Goal: Task Accomplishment & Management: Use online tool/utility

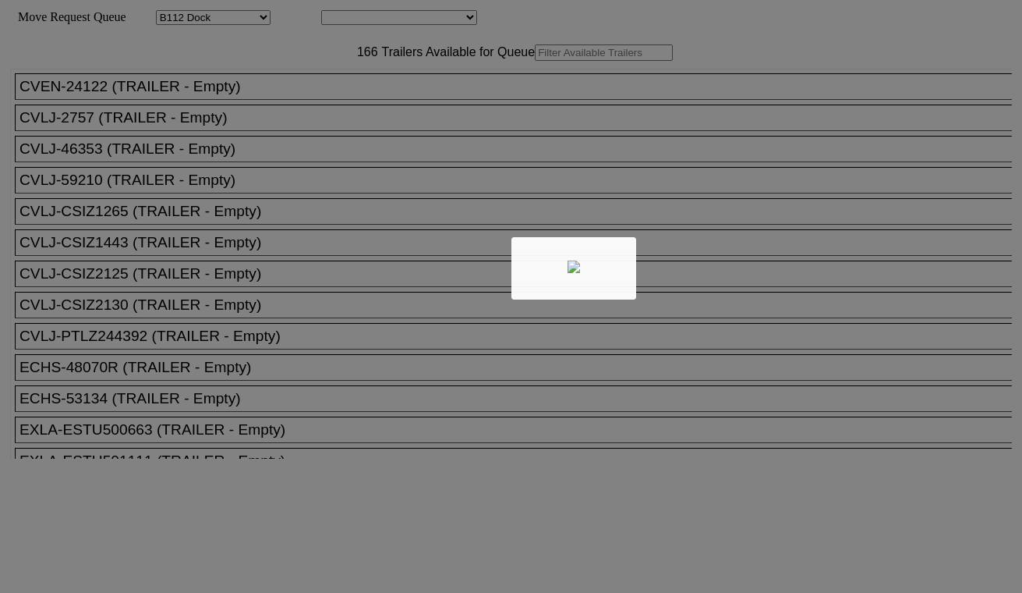
select select "121"
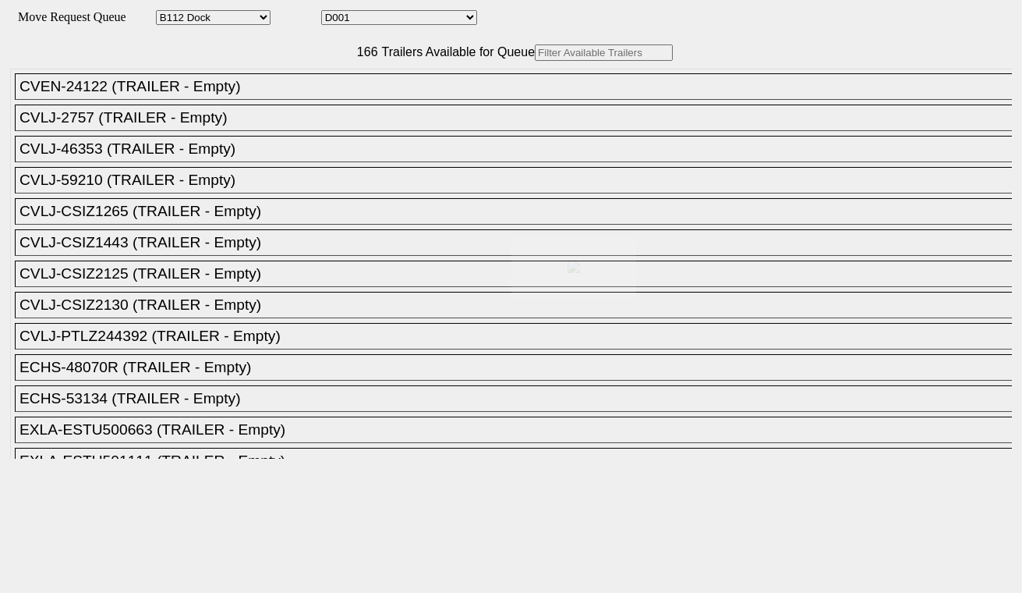
click at [377, 17] on div at bounding box center [511, 296] width 1022 height 593
click at [384, 23] on select "D001 D002 D003 D004 D005 D006 D007 D008 D009 D010 D011 D012 D013 D014 D015 D016…" at bounding box center [399, 17] width 156 height 15
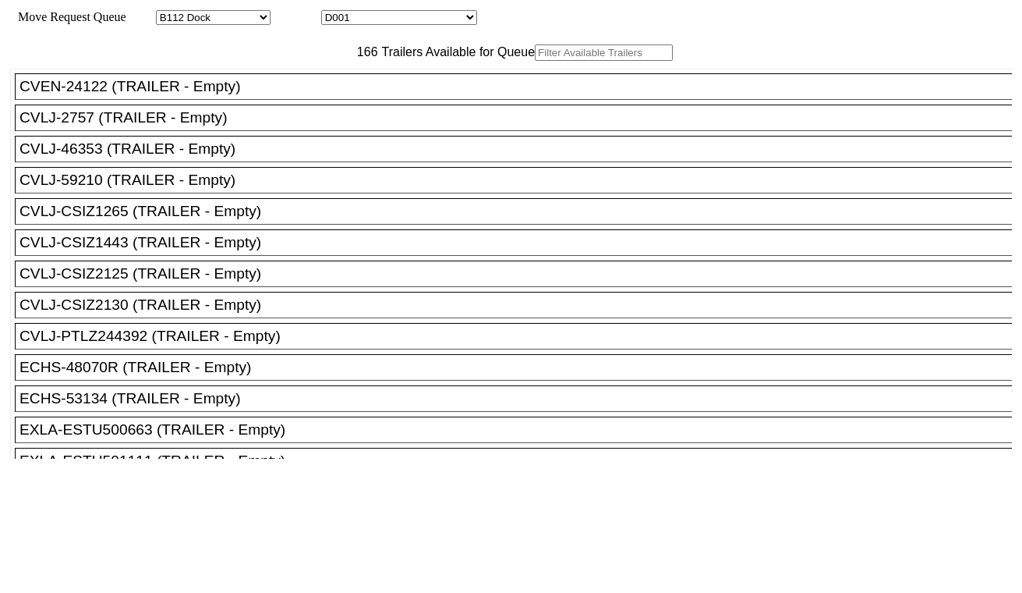
select select "3247"
click at [335, 12] on select "D001 D002 D003 D004 D005 D006 D007 D008 D009 D010 D011 D012 D013 D014 D015 D016…" at bounding box center [399, 17] width 156 height 15
click at [535, 61] on input "text" at bounding box center [604, 52] width 138 height 16
paste input "CAAU5971585"
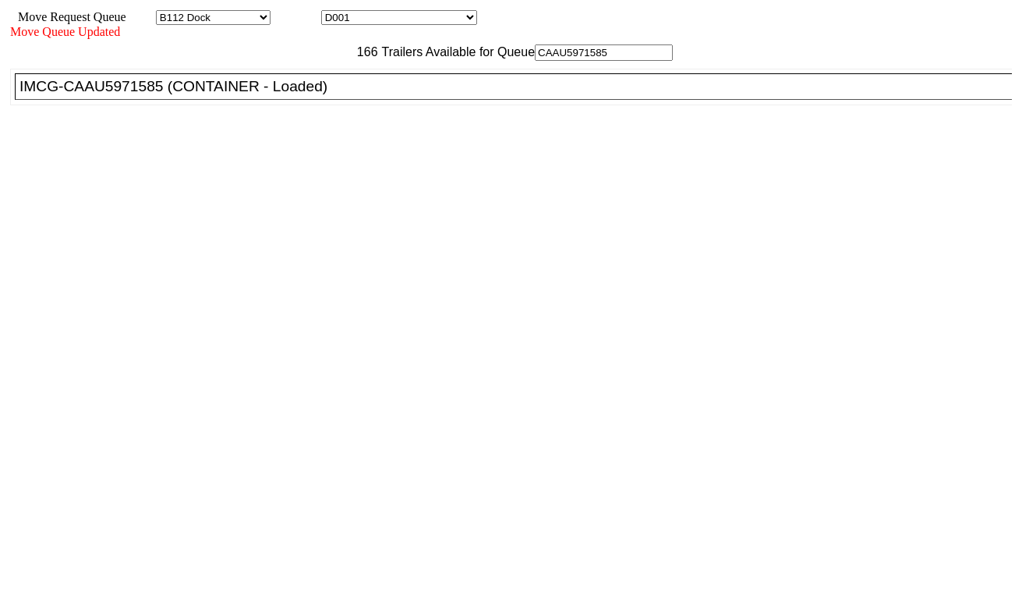
type input "CAAU5971585"
click at [310, 95] on div "IMCG-CAAU5971585 (CONTAINER - Loaded)" at bounding box center [520, 86] width 1002 height 17
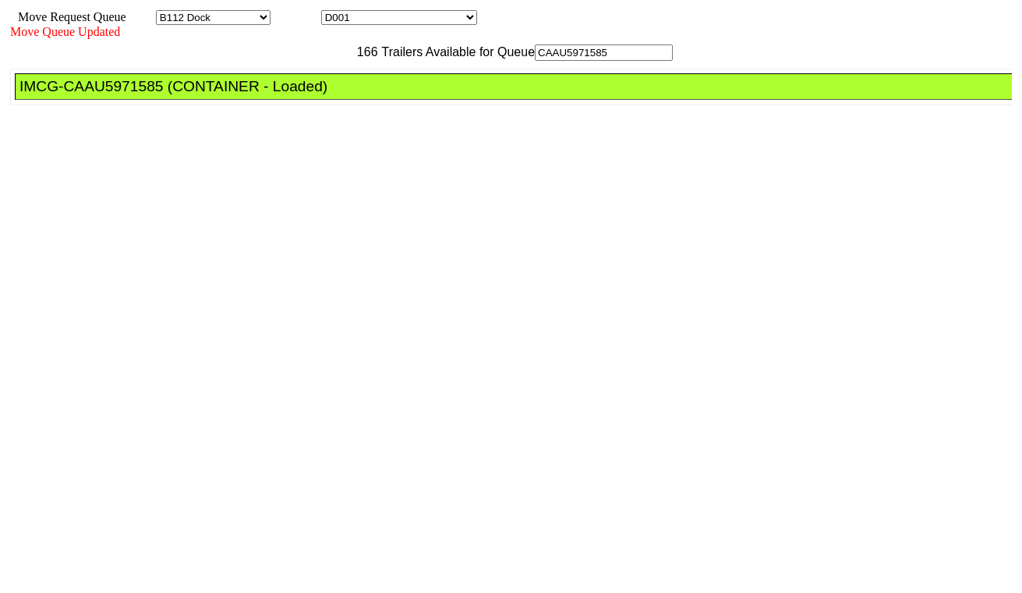
drag, startPoint x: 459, startPoint y: 204, endPoint x: 469, endPoint y: 211, distance: 12.6
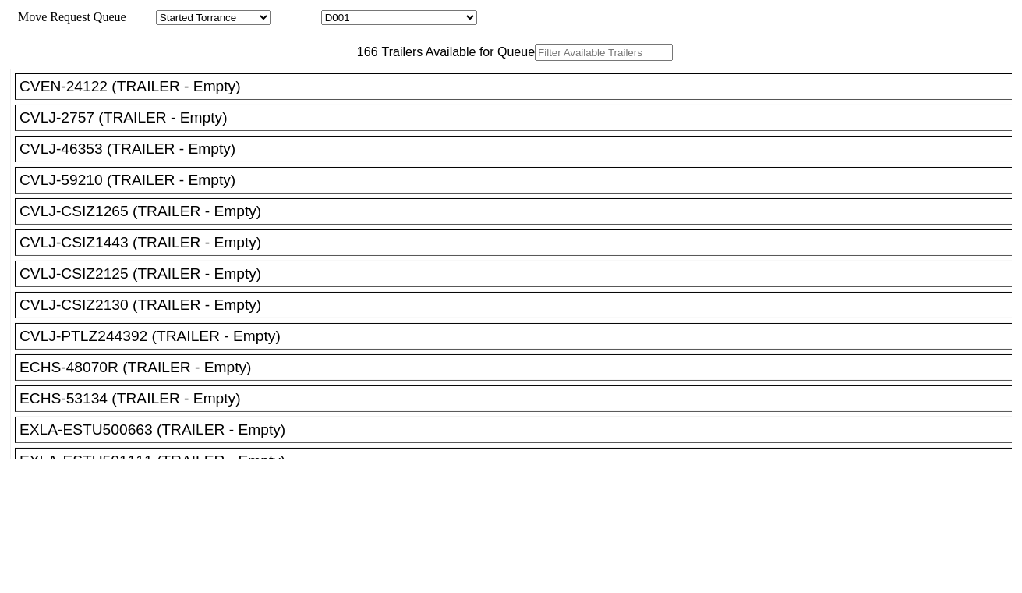
click at [383, 16] on select "D001 D002 D003 D004 D005 D006 D007 D008 D009 D010 D011 D012 D013 D014 D015 D016…" at bounding box center [399, 17] width 156 height 15
select select "3248"
click at [335, 12] on select "D001 D002 D003 D004 D005 D006 D007 D008 D009 D010 D011 D012 D013 D014 D015 D016…" at bounding box center [399, 17] width 156 height 15
click at [535, 61] on input "text" at bounding box center [604, 52] width 138 height 16
paste input "CMAU6217282"
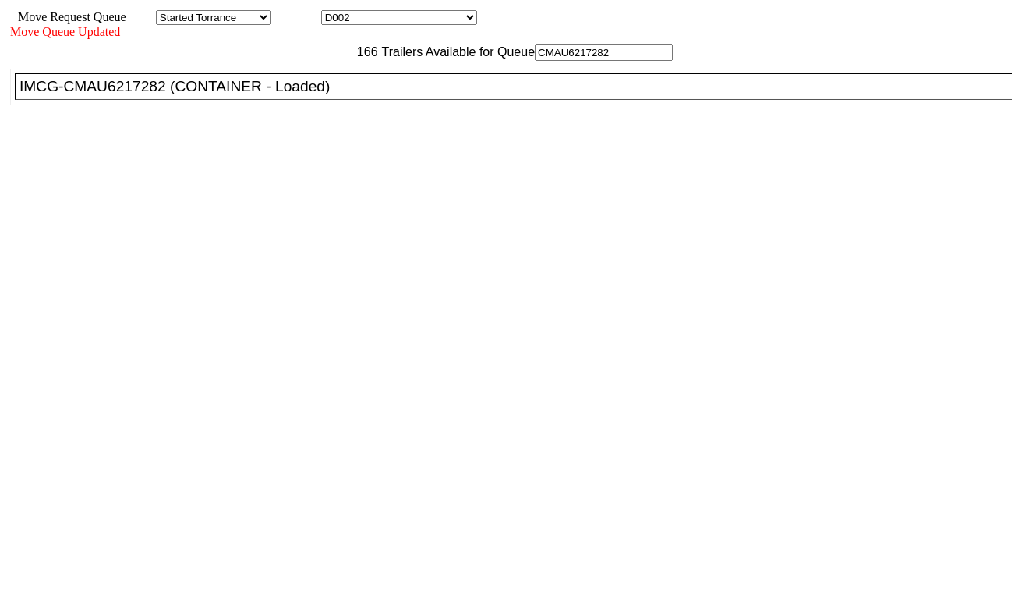
type input "CMAU6217282"
drag, startPoint x: 329, startPoint y: 126, endPoint x: 344, endPoint y: 136, distance: 18.4
click at [329, 95] on div "IMCG-CMAU6217282 (CONTAINER - Loaded)" at bounding box center [520, 86] width 1002 height 17
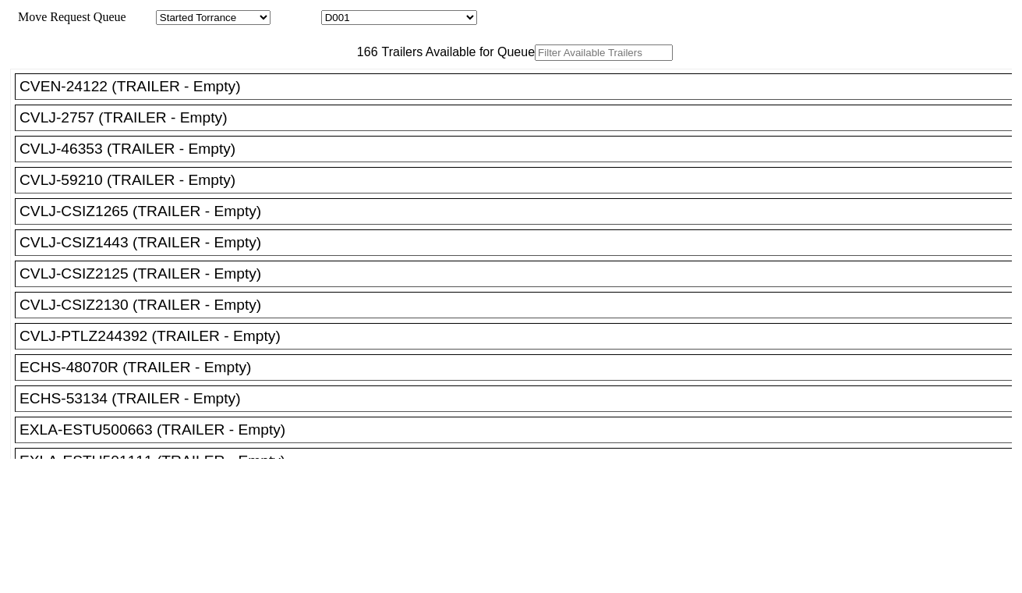
click at [535, 61] on input "text" at bounding box center [604, 52] width 138 height 16
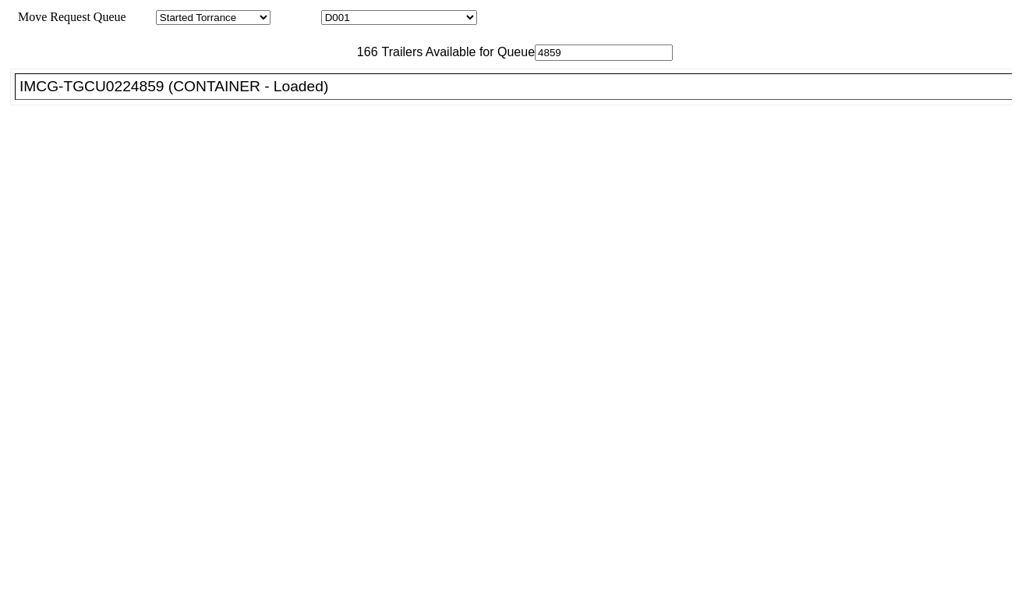
type input "4859"
drag, startPoint x: 298, startPoint y: 136, endPoint x: 330, endPoint y: 137, distance: 32.0
click at [299, 95] on div "IMCG-TGCU0224859 (CONTAINER - Loaded)" at bounding box center [520, 86] width 1002 height 17
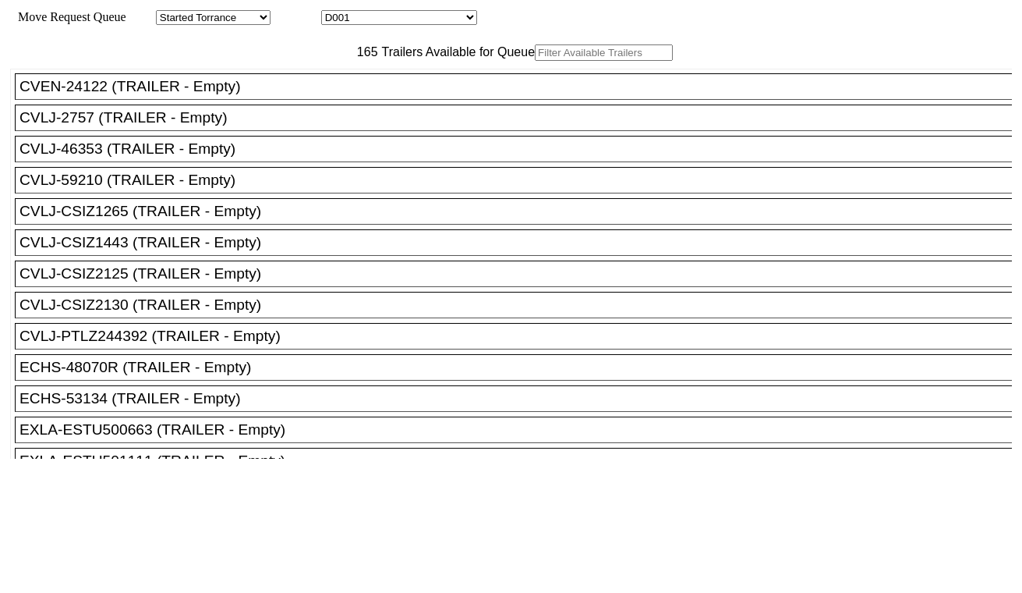
click at [398, 17] on select "D001 D002 D003 D004 D005 D006 D007 D008 D009 D010 D011 D012 D013 D014 D015 D016…" at bounding box center [399, 17] width 156 height 15
select select "3250"
click at [335, 12] on select "D001 D002 D003 D004 D005 D006 D007 D008 D009 D010 D011 D012 D013 D014 D015 D016…" at bounding box center [399, 17] width 156 height 15
click at [535, 61] on input "text" at bounding box center [604, 52] width 138 height 16
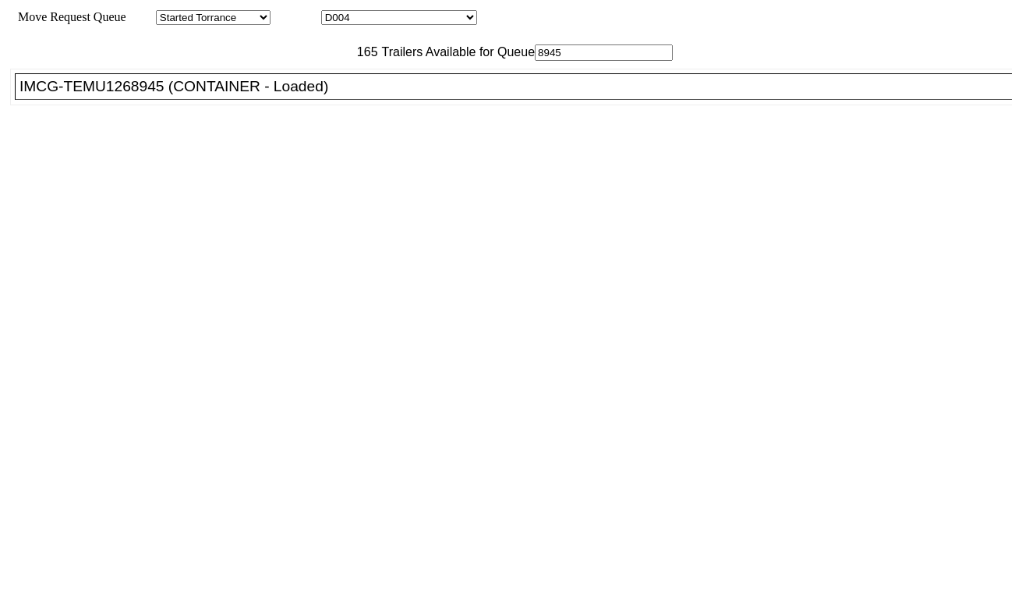
type input "8945"
click at [278, 95] on div "IMCG-TEMU1268945 (CONTAINER - Loaded)" at bounding box center [520, 86] width 1002 height 17
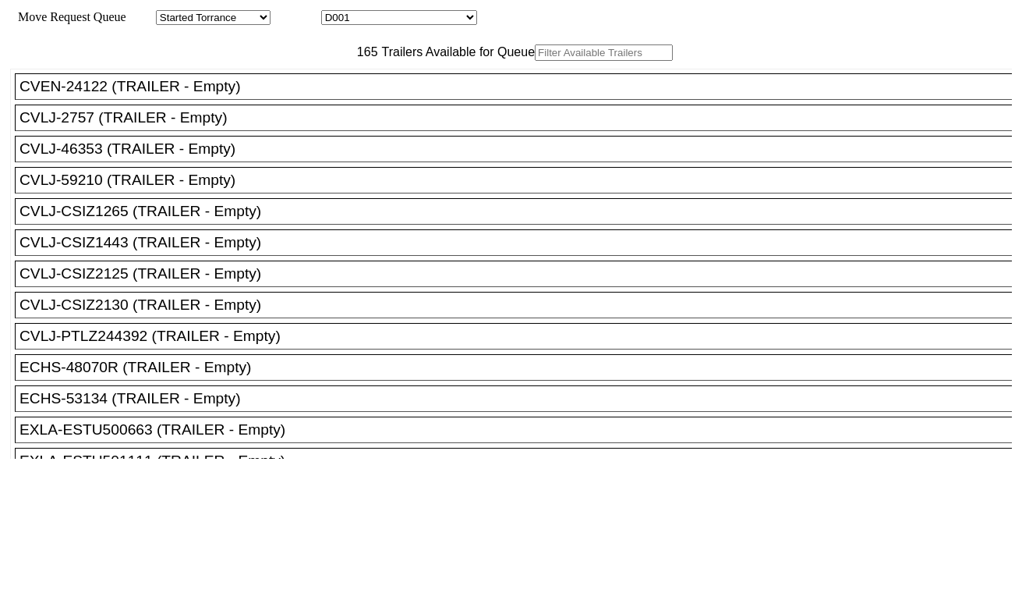
click at [368, 18] on select "D001 D002 D003 D004 D005 D006 D007 D008 D009 D010 D011 D012 D013 D014 D015 D016…" at bounding box center [399, 17] width 156 height 15
select select "3251"
click at [335, 12] on select "D001 D002 D003 D004 D005 D006 D007 D008 D009 D010 D011 D012 D013 D014 D015 D016…" at bounding box center [399, 17] width 156 height 15
click at [535, 61] on input "text" at bounding box center [604, 52] width 138 height 16
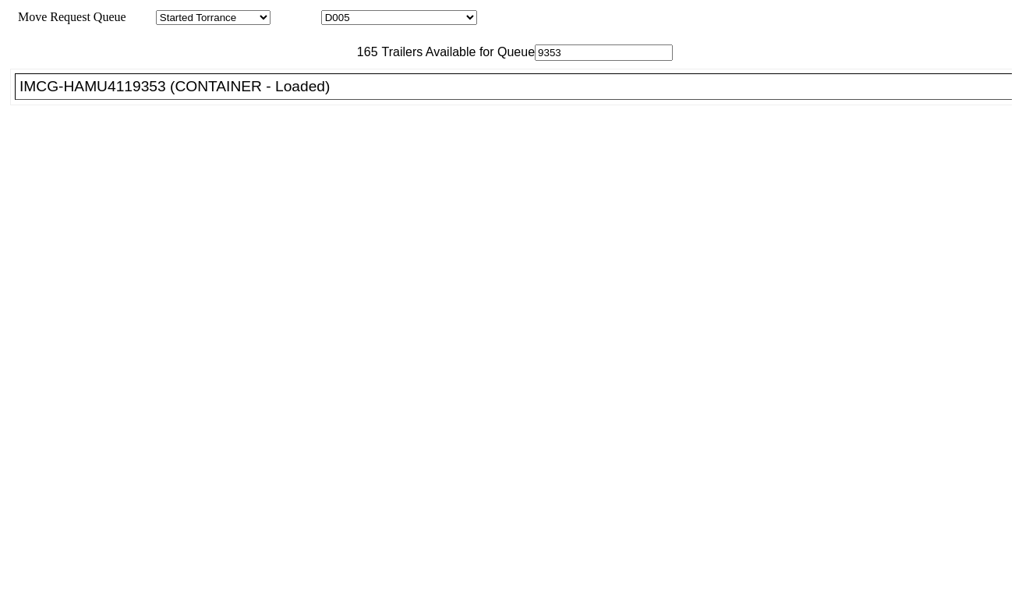
type input "9353"
click at [244, 95] on div "IMCG-HAMU4119353 (CONTAINER - Loaded)" at bounding box center [520, 86] width 1002 height 17
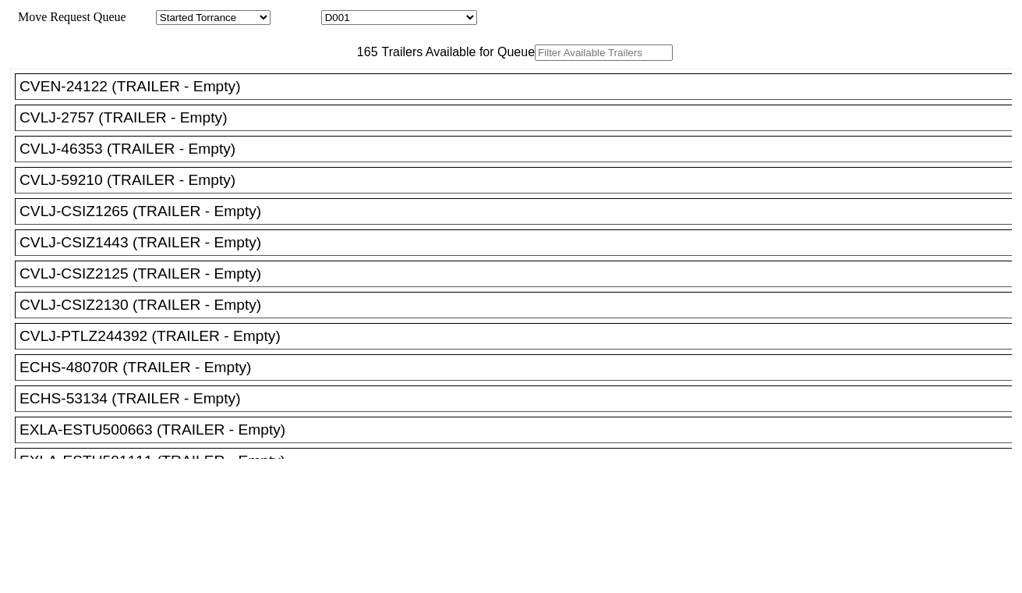
click at [448, 19] on select "D001 D002 D003 D004 D005 D006 D007 D008 D009 D010 D011 D012 D013 D014 D015 D016…" at bounding box center [399, 17] width 156 height 15
select select "3252"
click at [335, 12] on select "D001 D002 D003 D004 D005 D006 D007 D008 D009 D010 D011 D012 D013 D014 D015 D016…" at bounding box center [399, 17] width 156 height 15
click at [535, 61] on input "text" at bounding box center [604, 52] width 138 height 16
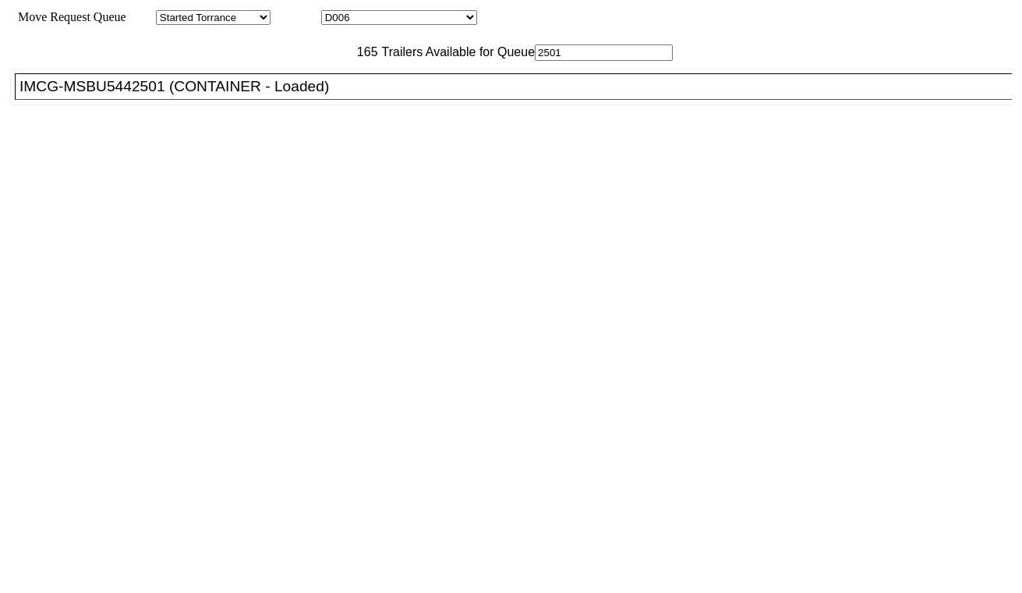
type input "2501"
click at [302, 95] on div "IMCG-MSBU5442501 (CONTAINER - Loaded)" at bounding box center [520, 86] width 1002 height 17
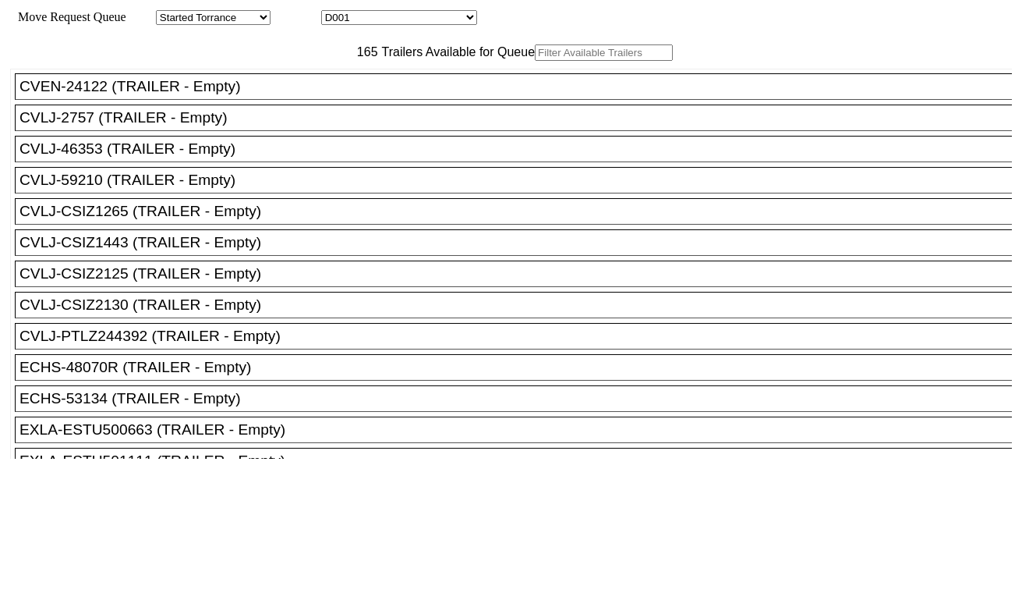
click at [434, 20] on select "D001 D002 D003 D004 D005 D006 D007 D008 D009 D010 D011 D012 D013 D014 D015 D016…" at bounding box center [399, 17] width 156 height 15
click at [335, 12] on select "D001 D002 D003 D004 D005 D006 D007 D008 D009 D010 D011 D012 D013 D014 D015 D016…" at bounding box center [399, 17] width 156 height 15
click at [399, 20] on select "D001 D002 D003 D004 D005 D006 D007 D008 D009 D010 D011 D012 D013 D014 D015 D016…" at bounding box center [399, 17] width 156 height 15
click at [335, 12] on select "D001 D002 D003 D004 D005 D006 D007 D008 D009 D010 D011 D012 D013 D014 D015 D016…" at bounding box center [399, 17] width 156 height 15
click at [390, 19] on select "D001 D002 D003 D004 D005 D006 D007 D008 D009 D010 D011 D012 D013 D014 D015 D016…" at bounding box center [399, 17] width 156 height 15
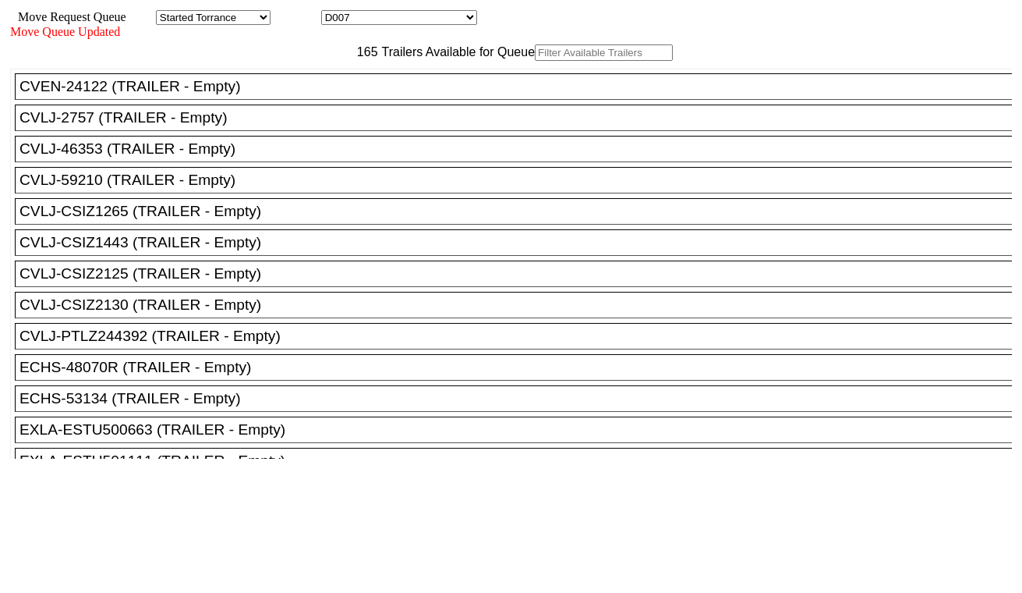
select select "3252"
click at [335, 12] on select "D001 D002 D003 D004 D005 D006 D007 D008 D009 D010 D011 D012 D013 D014 D015 D016…" at bounding box center [399, 17] width 156 height 15
click at [535, 61] on input "text" at bounding box center [604, 52] width 138 height 16
paste input "BEAU6104118"
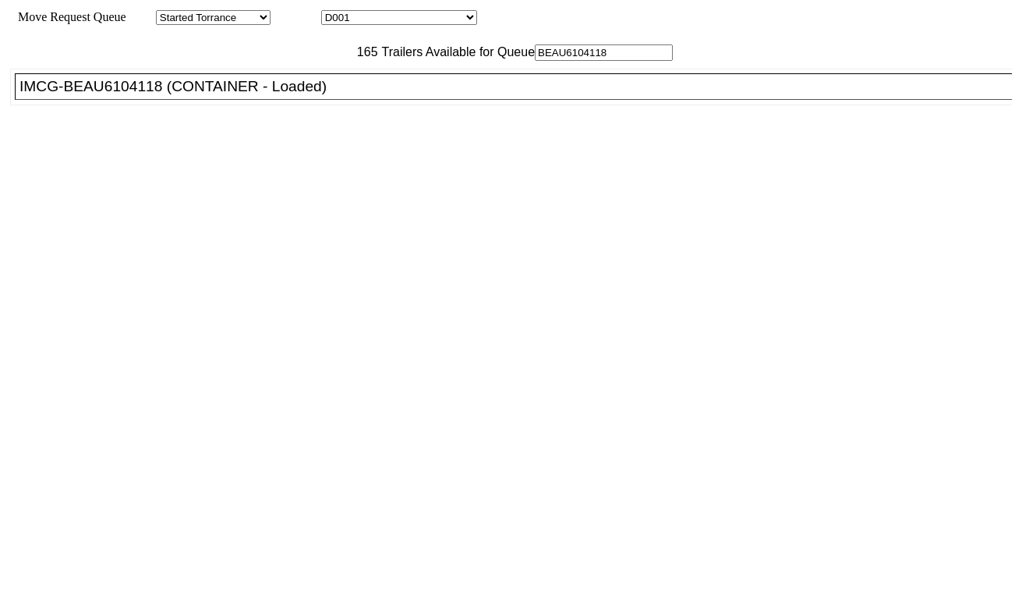
type input "BEAU6104118"
drag, startPoint x: 310, startPoint y: 129, endPoint x: 346, endPoint y: 146, distance: 40.1
click at [310, 95] on div "IMCG-BEAU6104118 (CONTAINER - Loaded)" at bounding box center [520, 86] width 1002 height 17
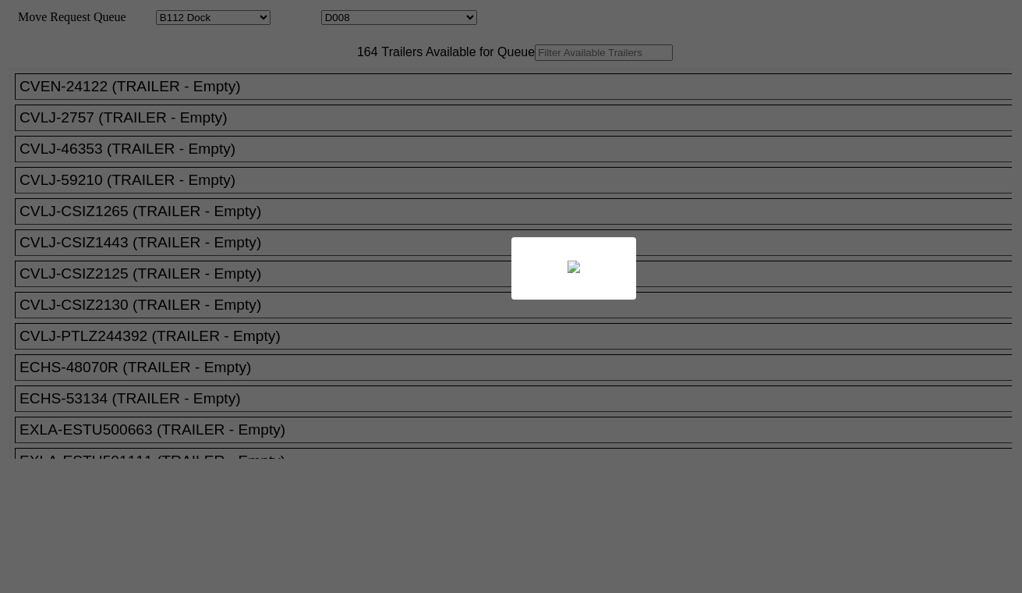
select select "121"
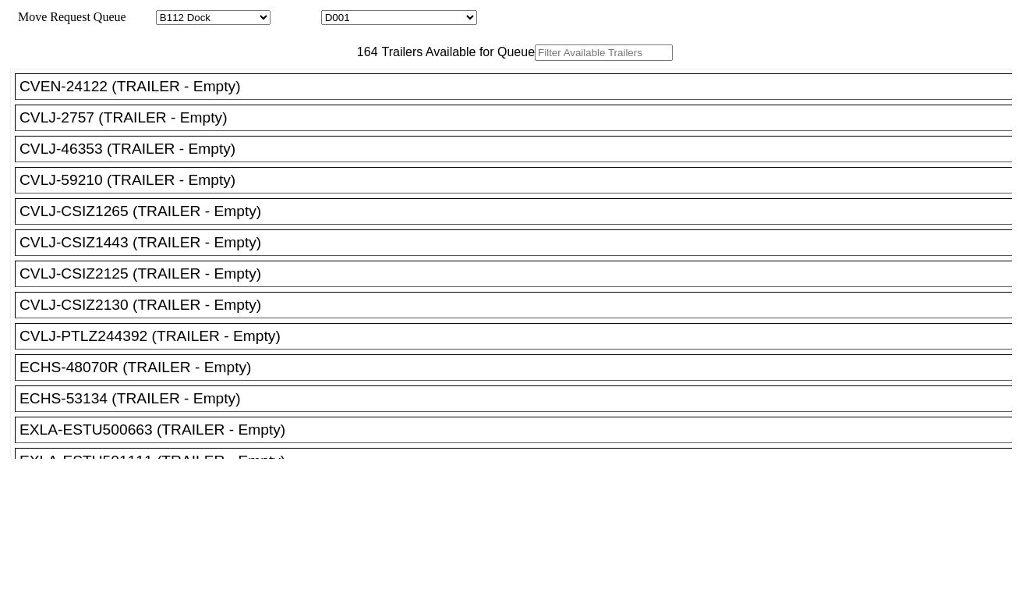
click at [391, 19] on select "D001 D002 D003 D004 D005 D006 D007 D008 D009 D010 D011 D012 D013 D014 D015 D016…" at bounding box center [399, 17] width 156 height 15
select select "3255"
click at [335, 12] on select "D001 D002 D003 D004 D005 D006 D007 D008 D009 D010 D011 D012 D013 D014 D015 D016…" at bounding box center [399, 17] width 156 height 15
click at [535, 61] on input "text" at bounding box center [604, 52] width 138 height 16
paste input "TCNU5374307"
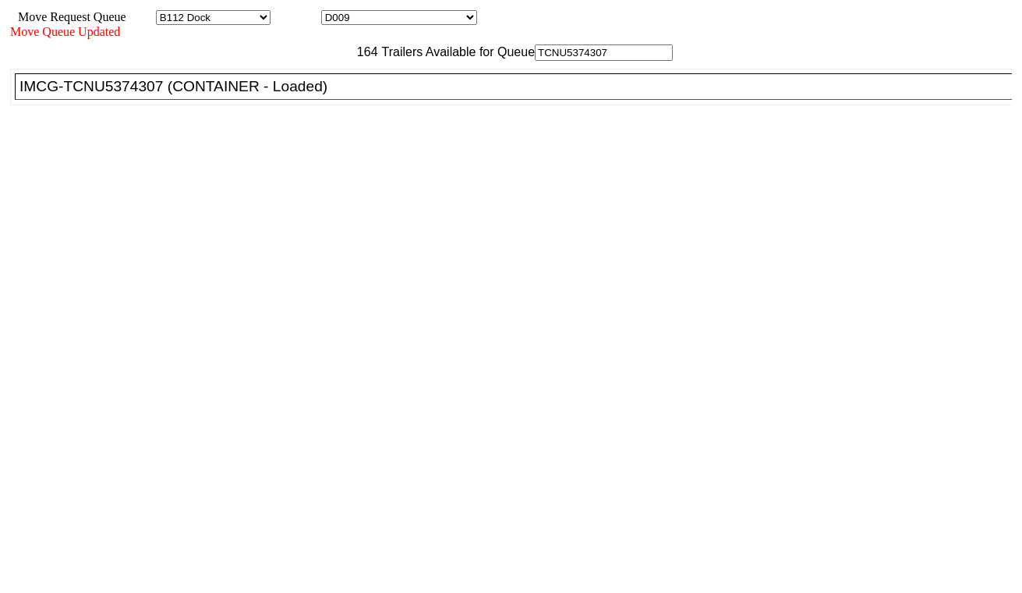
type input "TCNU5374307"
click at [322, 95] on div "IMCG-TCNU5374307 (CONTAINER - Loaded)" at bounding box center [520, 86] width 1002 height 17
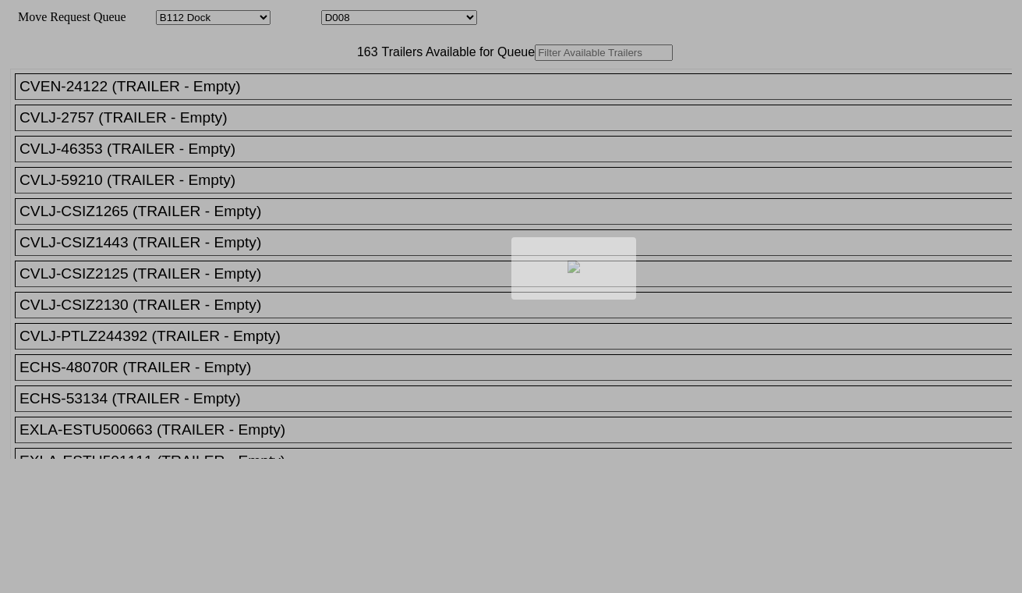
select select "121"
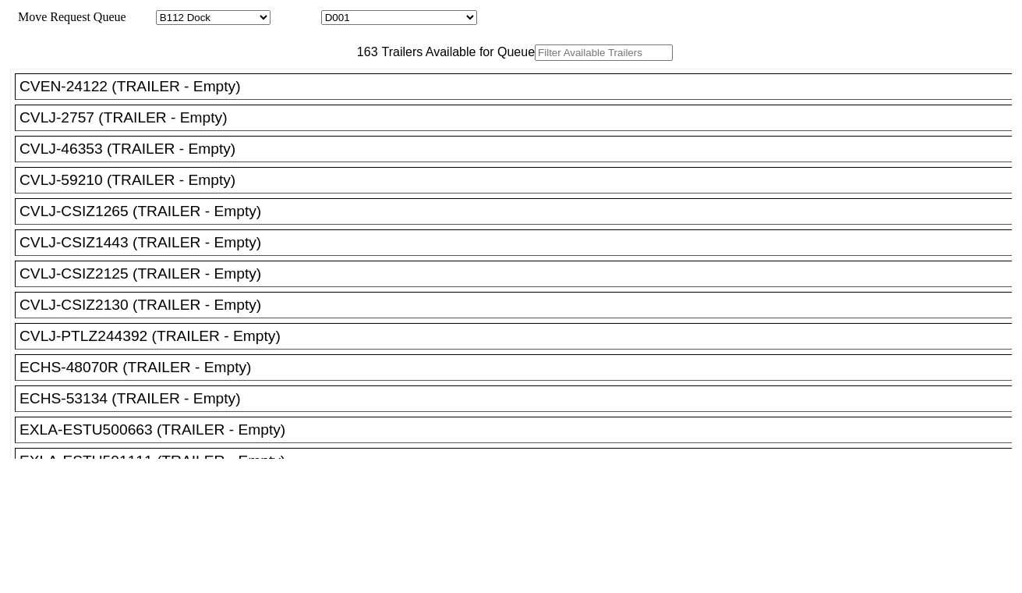
click at [395, 22] on select "D001 D002 D003 D004 D005 D006 D007 D008 D009 D010 D011 D012 D013 D014 D015 D016…" at bounding box center [399, 17] width 156 height 15
select select "3256"
click at [335, 12] on select "D001 D002 D003 D004 D005 D006 D007 D008 D009 D010 D011 D012 D013 D014 D015 D016…" at bounding box center [399, 17] width 156 height 15
click at [535, 61] on input "text" at bounding box center [604, 52] width 138 height 16
paste input "UETU5807872"
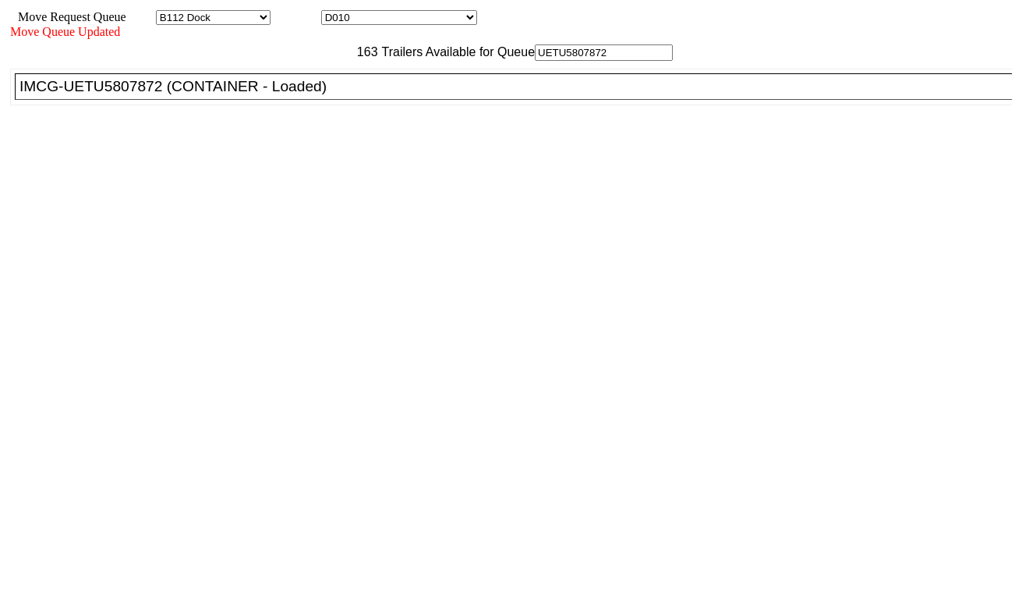
type input "UETU5807872"
click at [297, 95] on div "IMCG-UETU5807872 (CONTAINER - Loaded)" at bounding box center [520, 86] width 1002 height 17
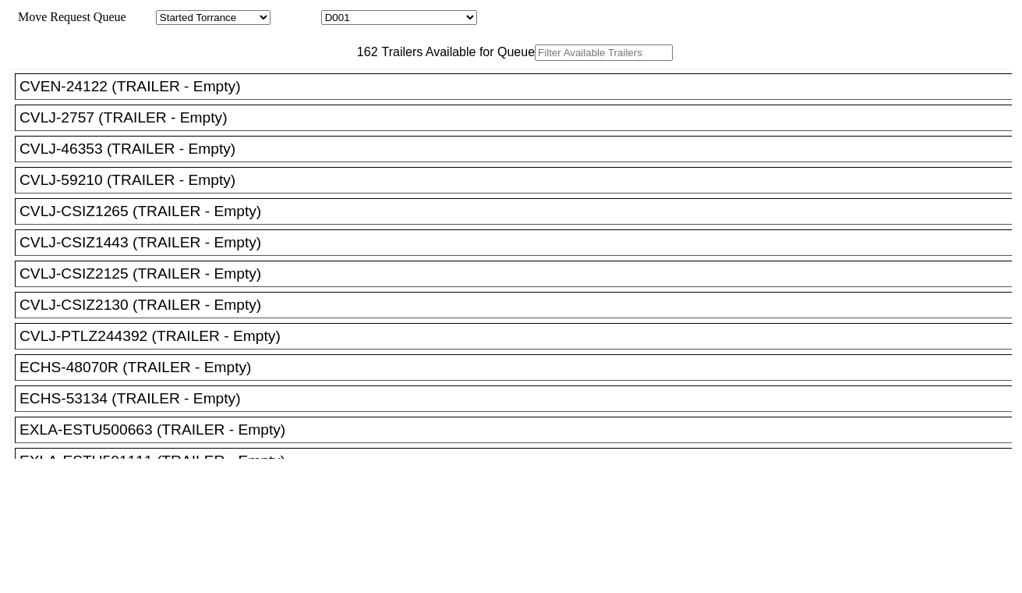
click at [356, 10] on div "Move Request Queue Area Started Torrance Lost Torrance Appt Torrance Bobtail B1…" at bounding box center [511, 17] width 1002 height 15
click at [359, 16] on select "D001 D002 D003 D004 D005 D006 D007 D008 D009 D010 D011 D012 D013 D014 D015 D016…" at bounding box center [399, 17] width 156 height 15
select select "3257"
click at [335, 12] on select "D001 D002 D003 D004 D005 D006 D007 D008 D009 D010 D011 D012 D013 D014 D015 D016…" at bounding box center [399, 17] width 156 height 15
click at [535, 61] on input "text" at bounding box center [604, 52] width 138 height 16
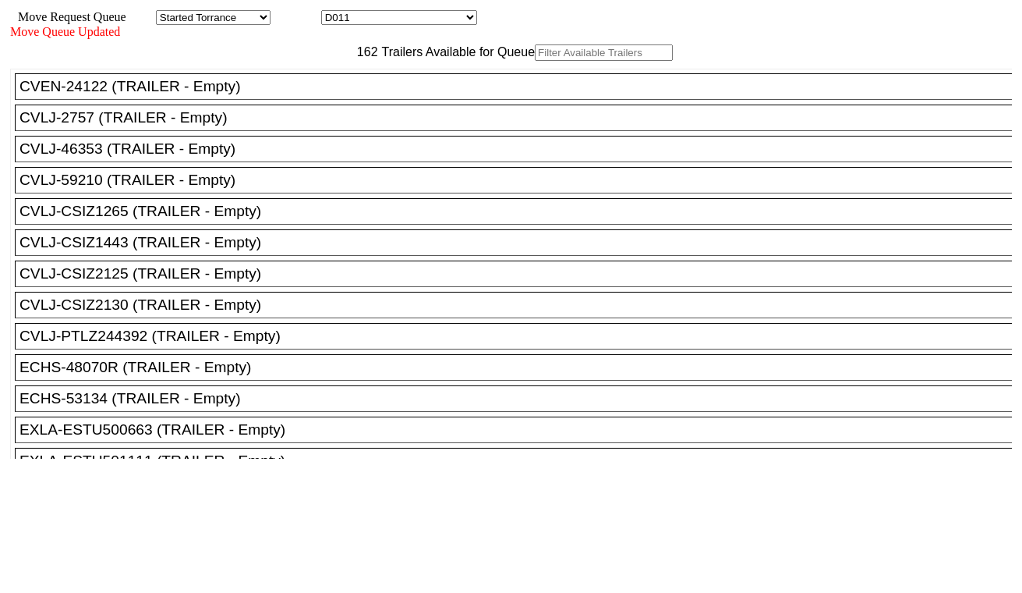
paste input "APHU6682990"
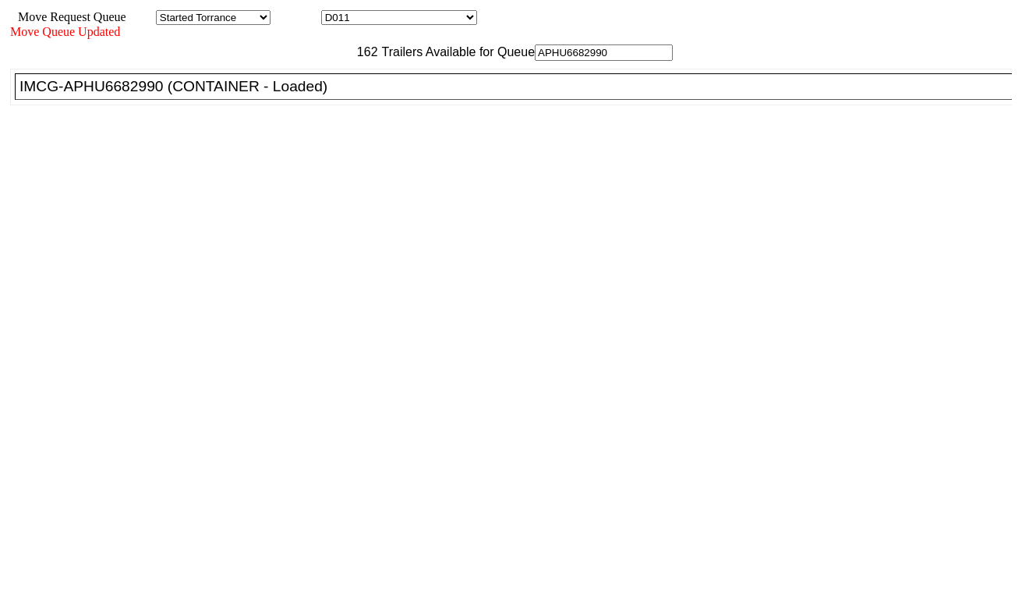
type input "APHU6682990"
drag, startPoint x: 323, startPoint y: 121, endPoint x: 380, endPoint y: 158, distance: 68.1
click at [323, 95] on div "IMCG-APHU6682990 (CONTAINER - Loaded)" at bounding box center [520, 86] width 1002 height 17
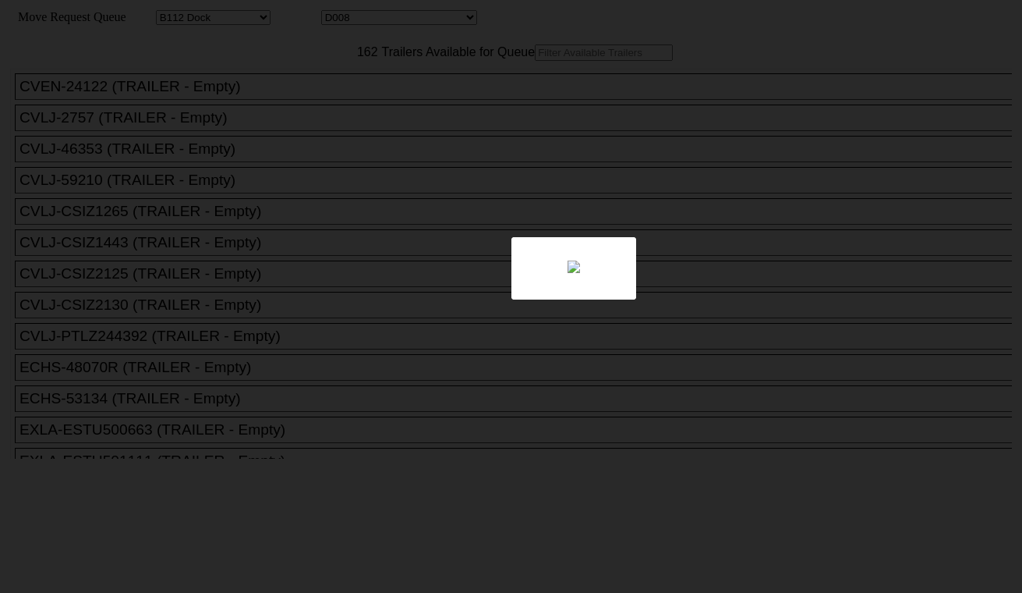
select select "121"
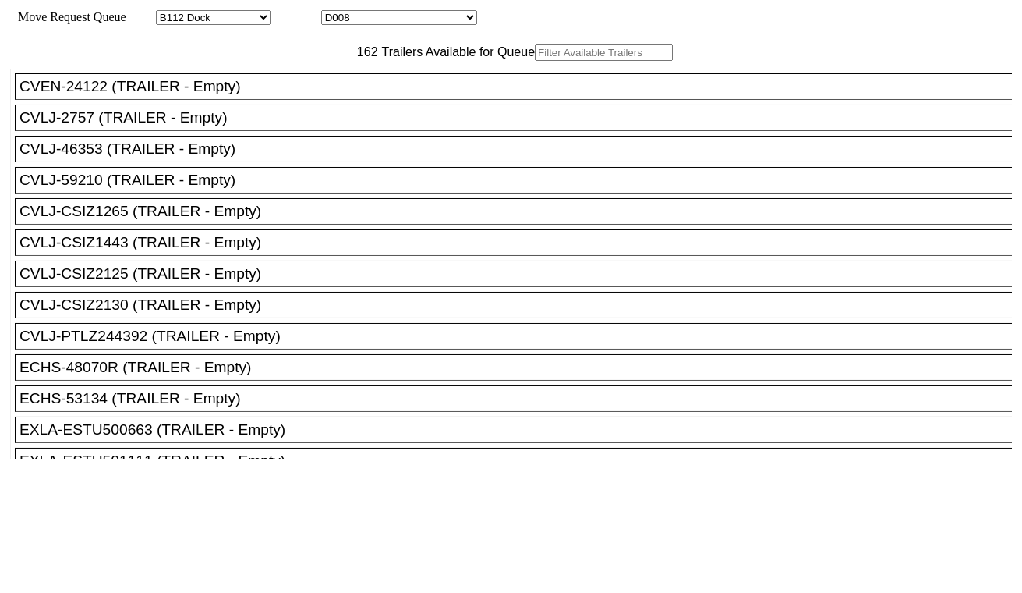
click at [373, 12] on select "D001 D002 D003 D004 D005 D006 D007 D008 D009 D010 D011 D012 D013 D014 D015 D016…" at bounding box center [399, 17] width 156 height 15
select select "3258"
click at [335, 12] on select "D001 D002 D003 D004 D005 D006 D007 D008 D009 D010 D011 D012 D013 D014 D015 D016…" at bounding box center [399, 17] width 156 height 15
click at [535, 61] on input "text" at bounding box center [604, 52] width 138 height 16
paste input "MRSU7086912"
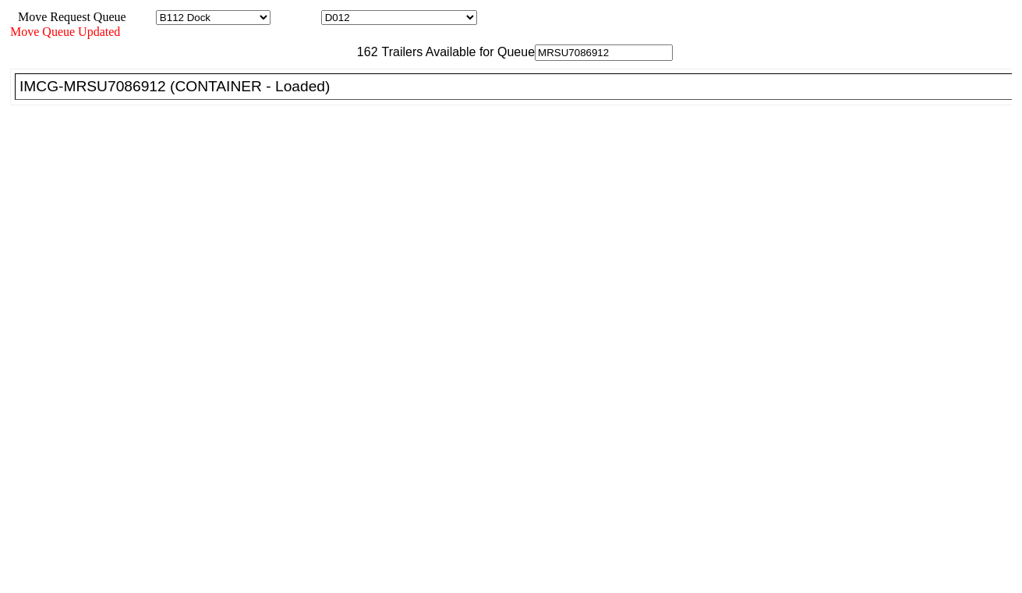
type input "MRSU7086912"
click at [304, 100] on li "IMCG-MRSU7086912 (CONTAINER - Loaded)" at bounding box center [520, 86] width 1011 height 27
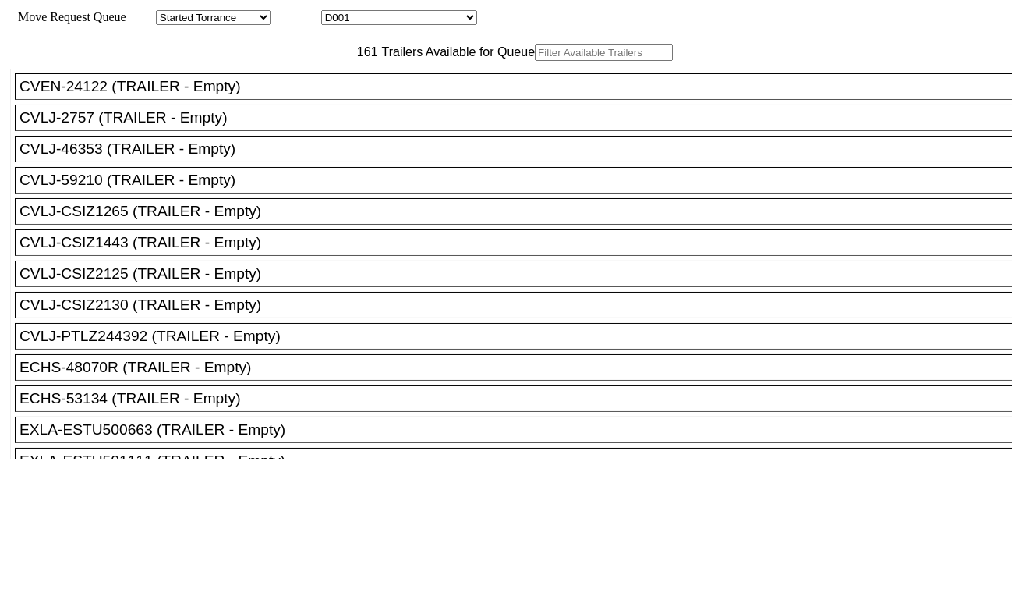
click at [367, 25] on select "D001 D002 D003 D004 D005 D006 D007 D008 D009 D010 D011 D012 D013 D014 D015 D016…" at bounding box center [399, 17] width 156 height 15
select select "3259"
click at [335, 12] on select "D001 D002 D003 D004 D005 D006 D007 D008 D009 D010 D011 D012 D013 D014 D015 D016…" at bounding box center [399, 17] width 156 height 15
click at [535, 61] on input "text" at bounding box center [604, 52] width 138 height 16
paste input "MRSU4825860"
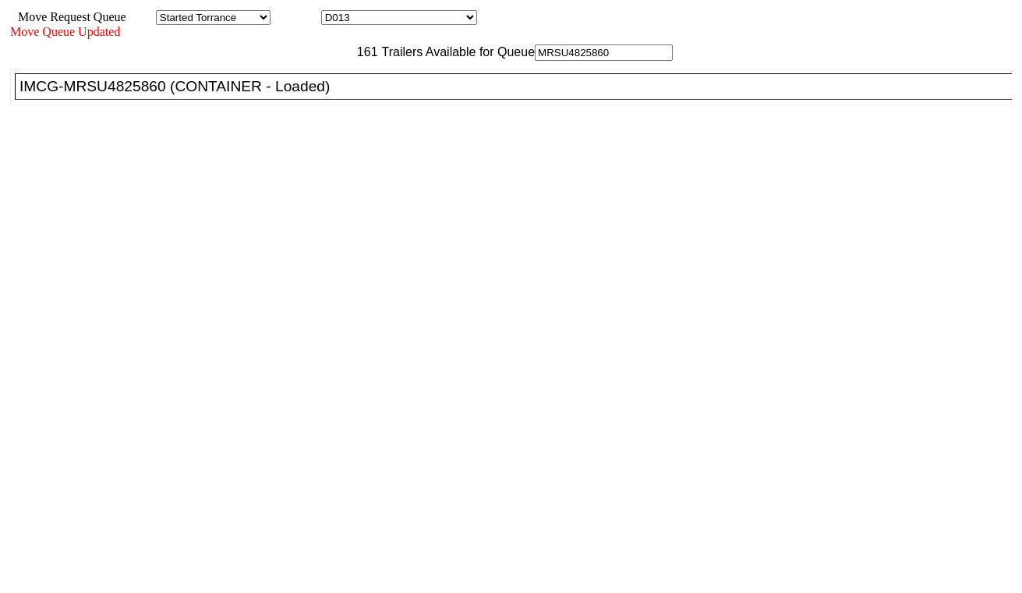
type input "MRSU4825860"
click at [322, 95] on div "IMCG-MRSU4825860 (CONTAINER - Loaded)" at bounding box center [520, 86] width 1002 height 17
